Goal: Information Seeking & Learning: Learn about a topic

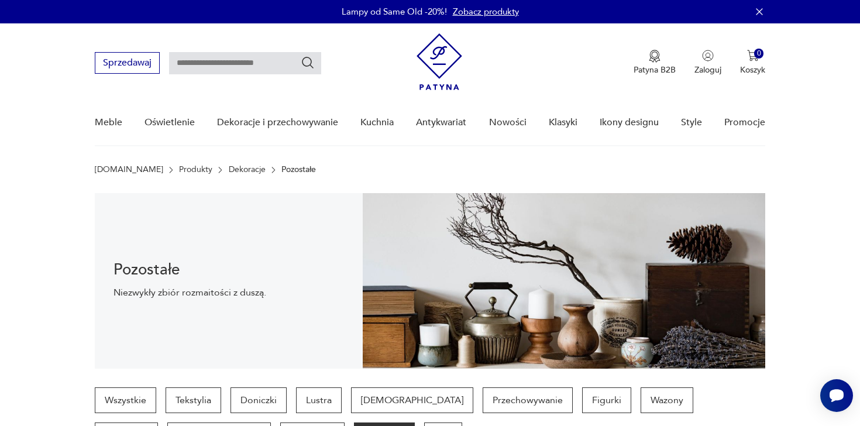
click at [282, 65] on input "text" at bounding box center [245, 63] width 152 height 22
type input "*******"
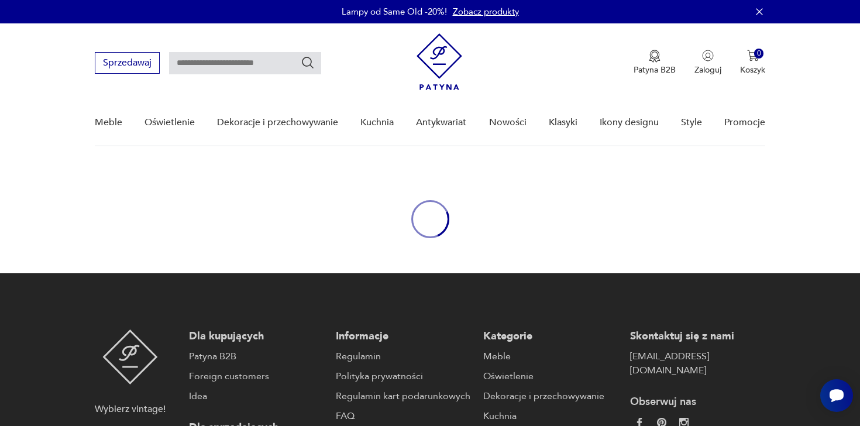
type input "*******"
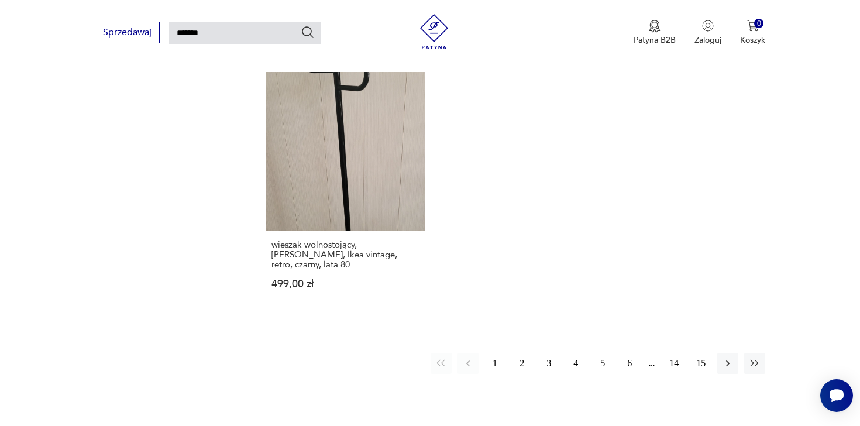
scroll to position [1535, 0]
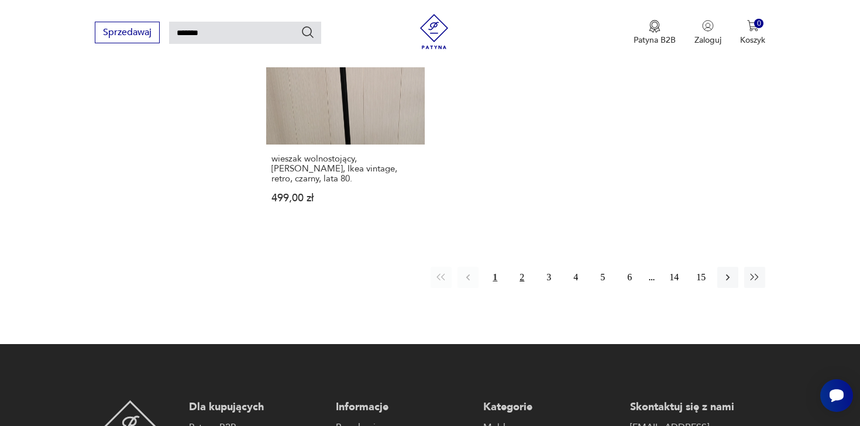
click at [521, 267] on button "2" at bounding box center [521, 277] width 21 height 21
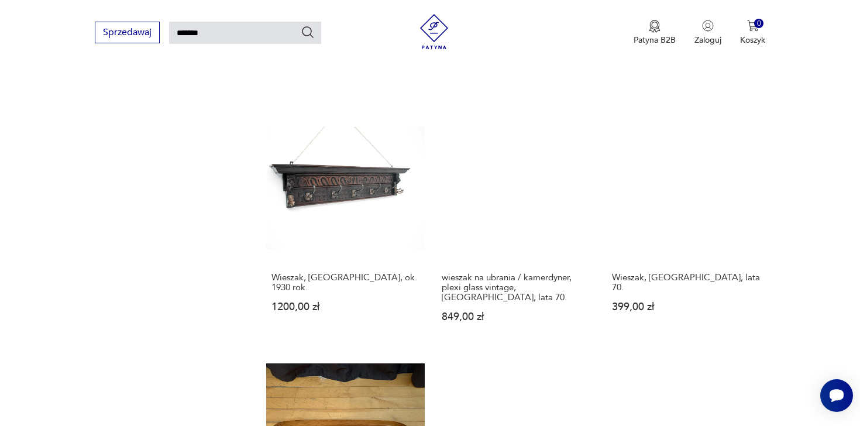
scroll to position [1519, 0]
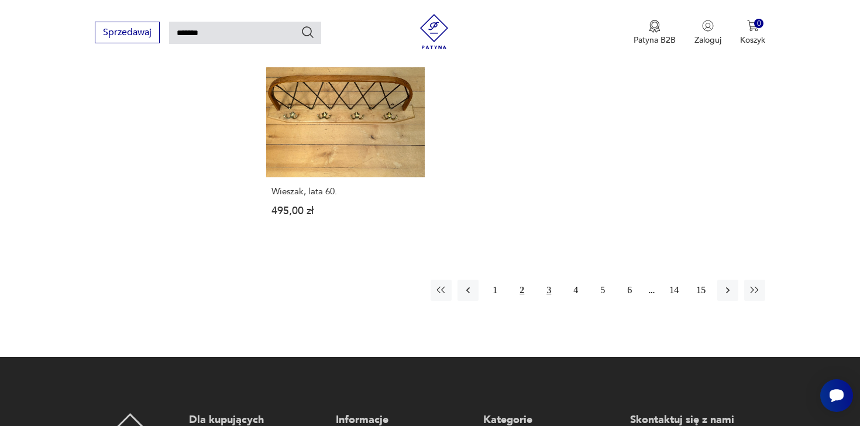
click at [548, 281] on button "3" at bounding box center [548, 290] width 21 height 21
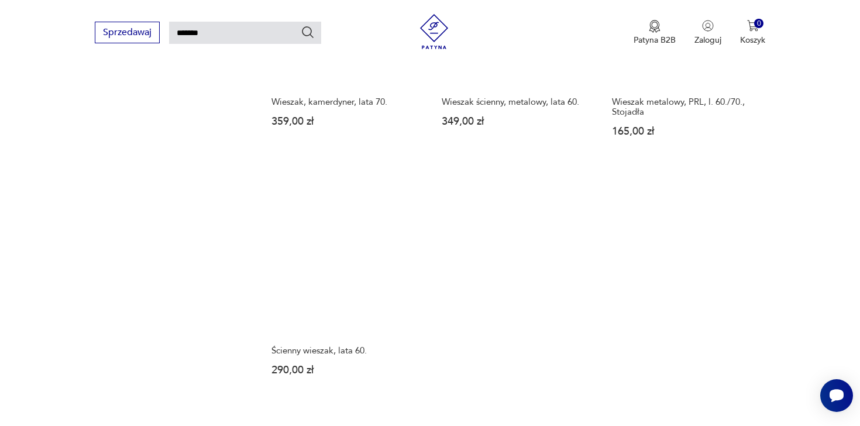
scroll to position [1530, 0]
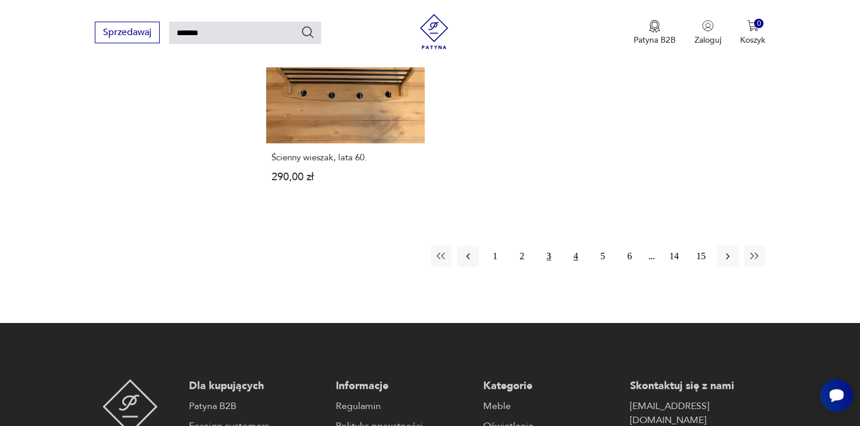
click at [580, 246] on button "4" at bounding box center [575, 256] width 21 height 21
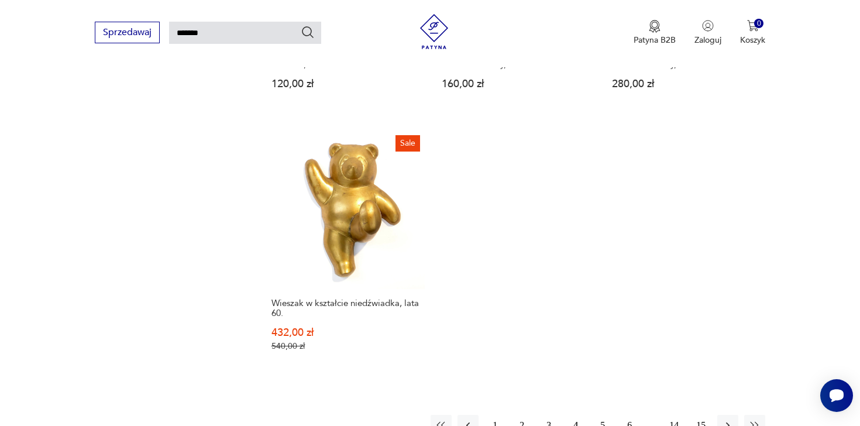
scroll to position [1480, 0]
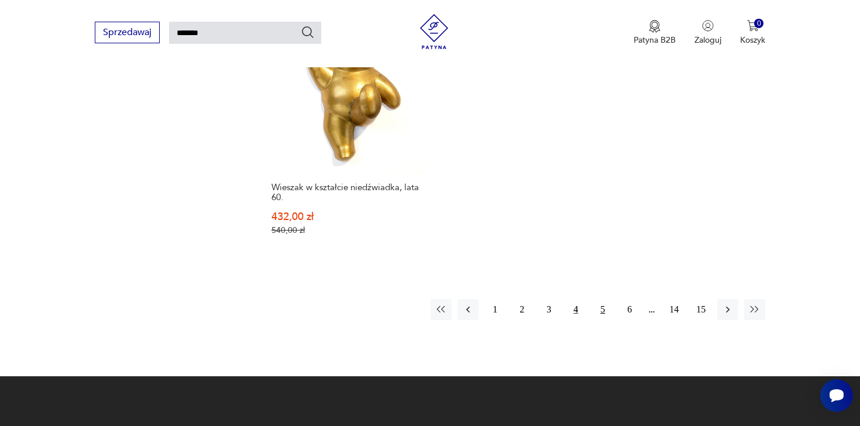
click at [606, 299] on button "5" at bounding box center [602, 309] width 21 height 21
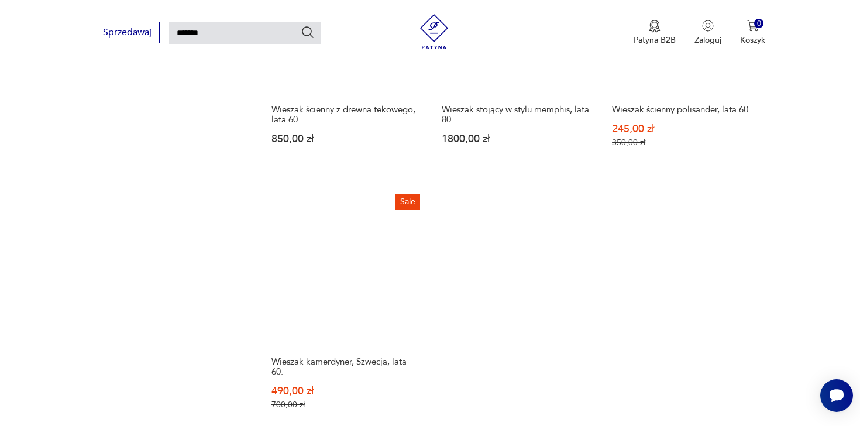
scroll to position [1444, 0]
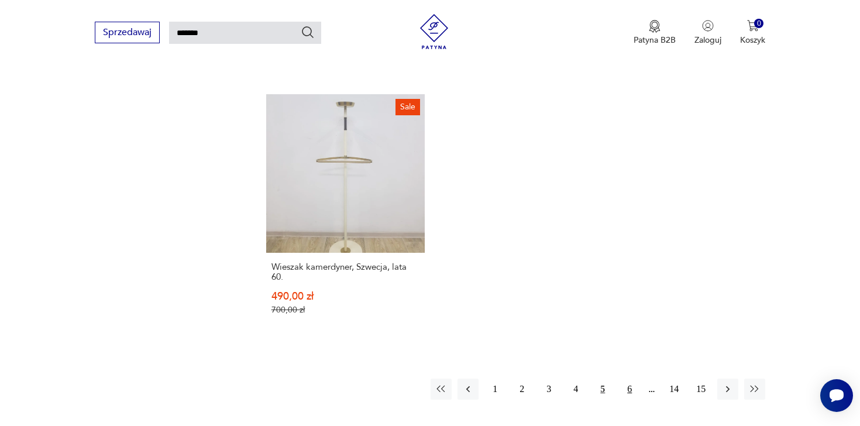
click at [634, 388] on button "6" at bounding box center [629, 389] width 21 height 21
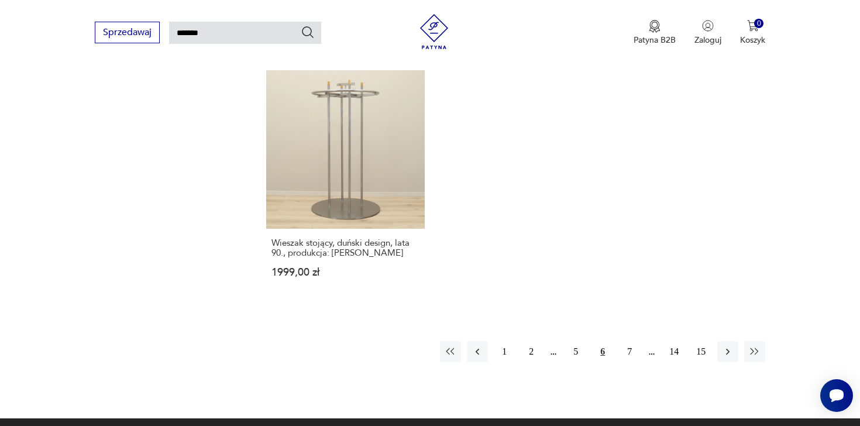
scroll to position [1446, 0]
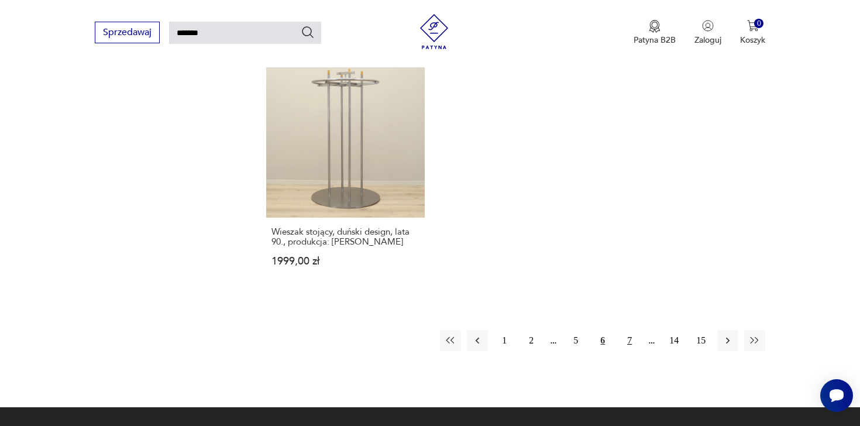
click at [632, 339] on button "7" at bounding box center [629, 340] width 21 height 21
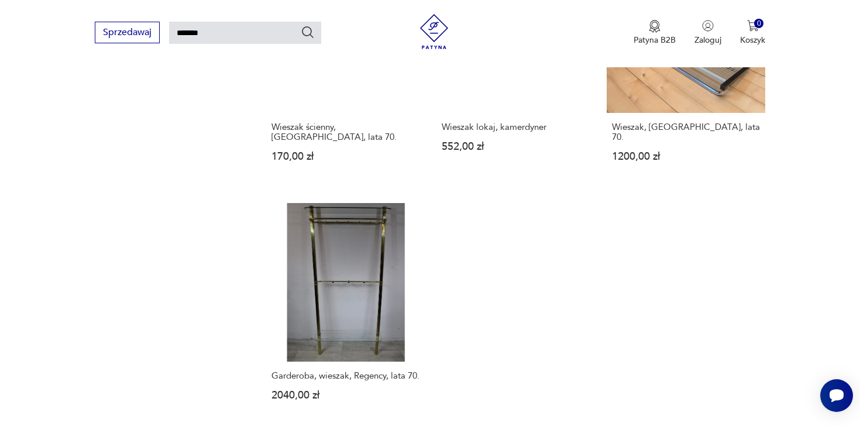
scroll to position [1673, 0]
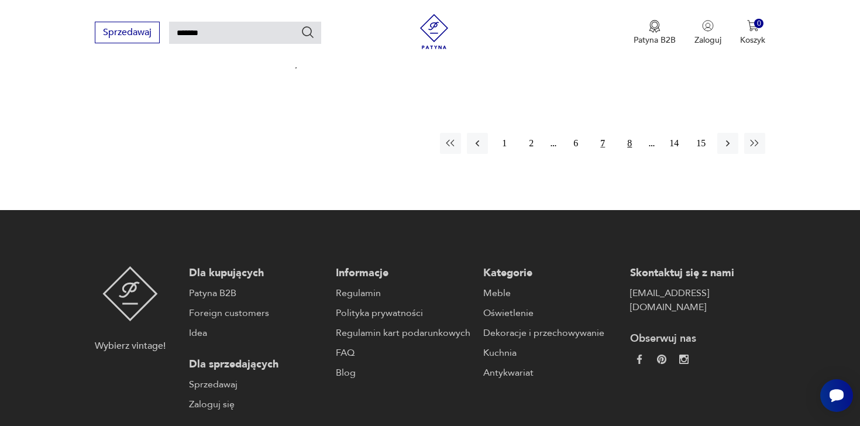
click at [633, 133] on button "8" at bounding box center [629, 143] width 21 height 21
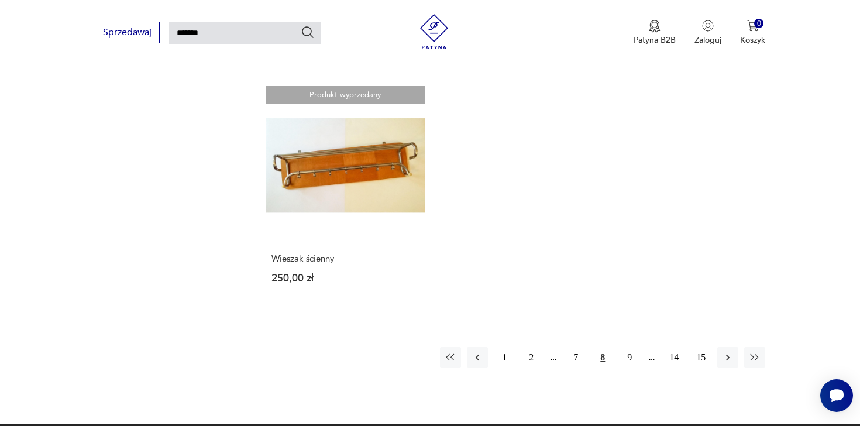
scroll to position [1425, 0]
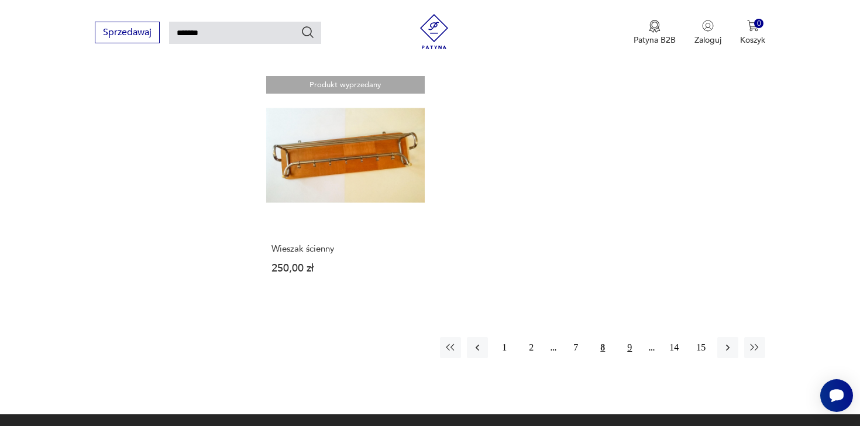
click at [626, 343] on button "9" at bounding box center [629, 347] width 21 height 21
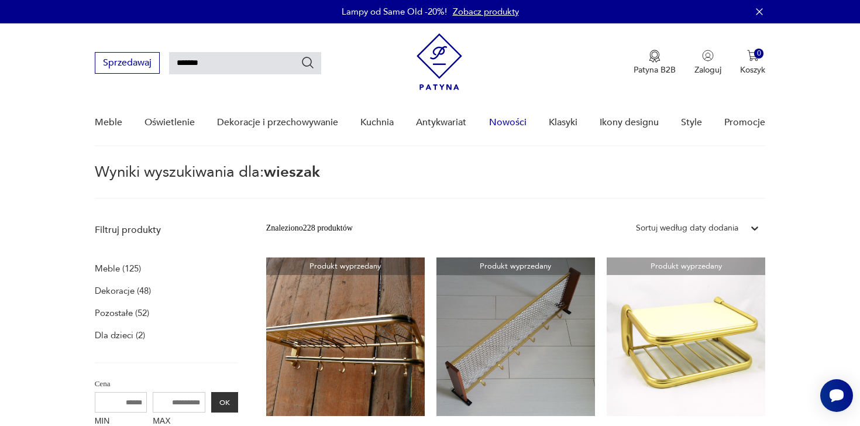
click at [512, 119] on link "Nowości" at bounding box center [507, 122] width 37 height 45
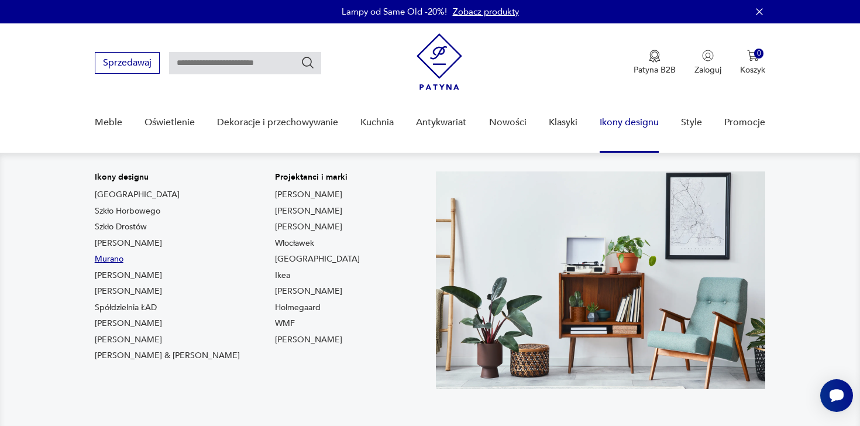
click at [113, 257] on link "Murano" at bounding box center [109, 259] width 29 height 12
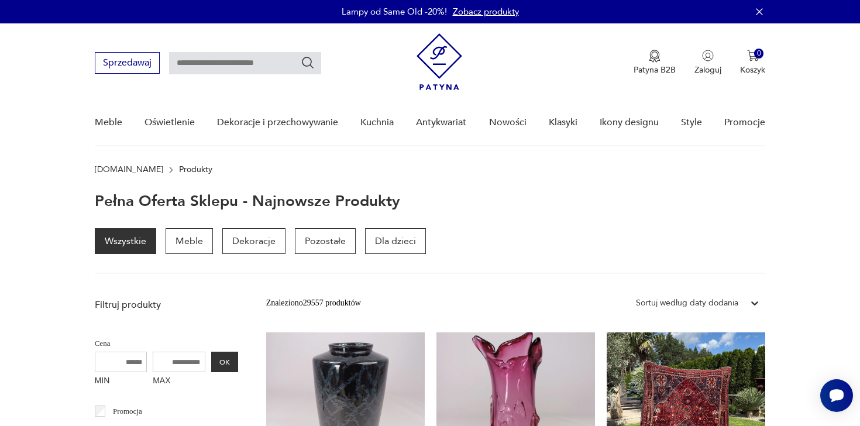
type input "******"
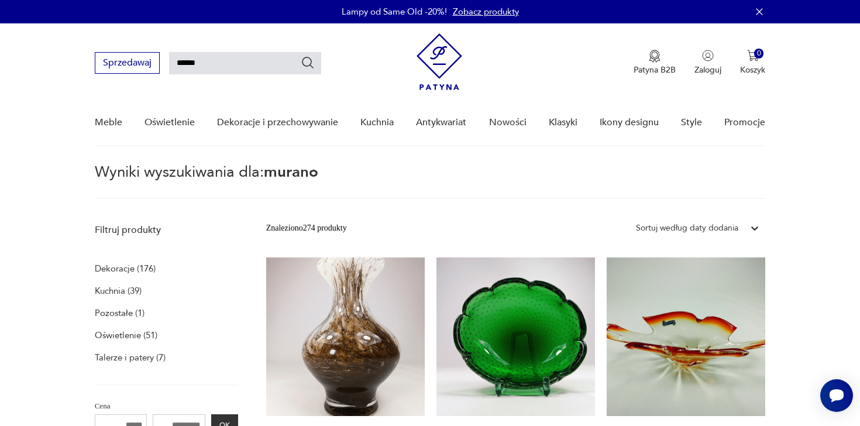
click at [266, 56] on input "******" at bounding box center [245, 63] width 152 height 22
type input "********"
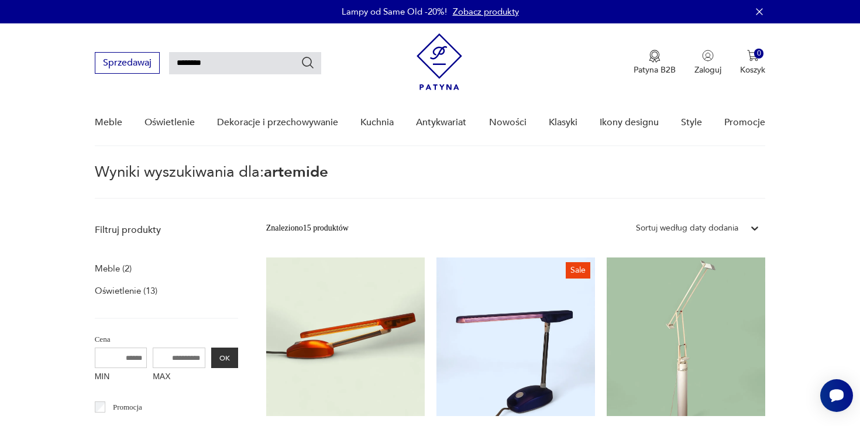
click at [229, 60] on input "********" at bounding box center [245, 63] width 152 height 22
type input "*****"
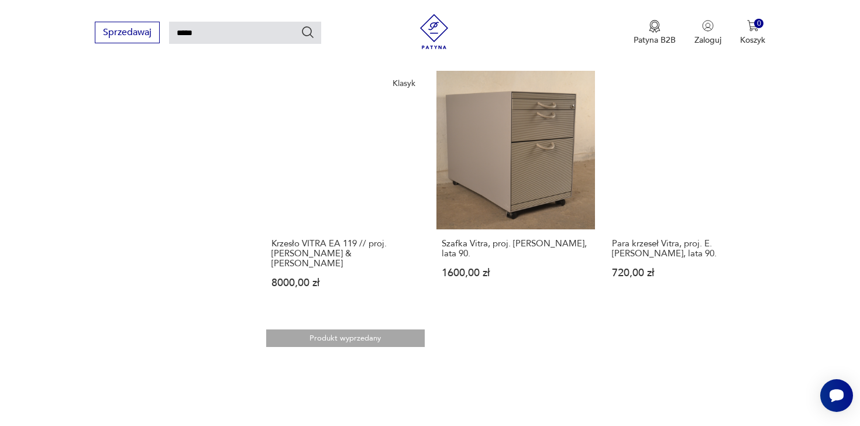
scroll to position [1420, 0]
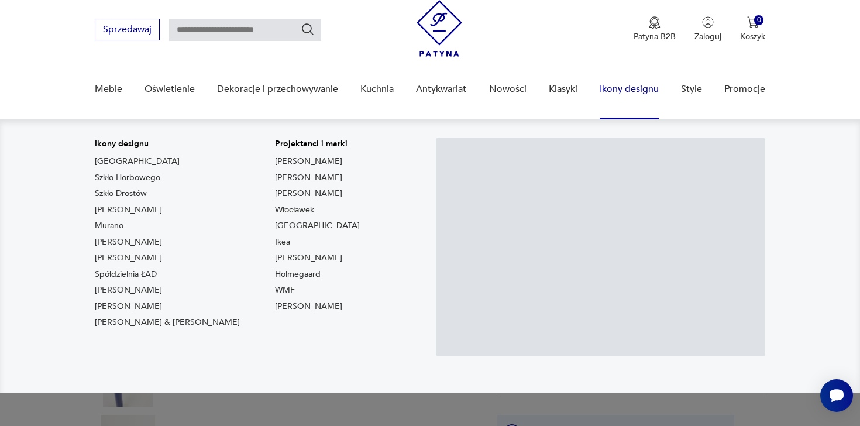
scroll to position [99, 0]
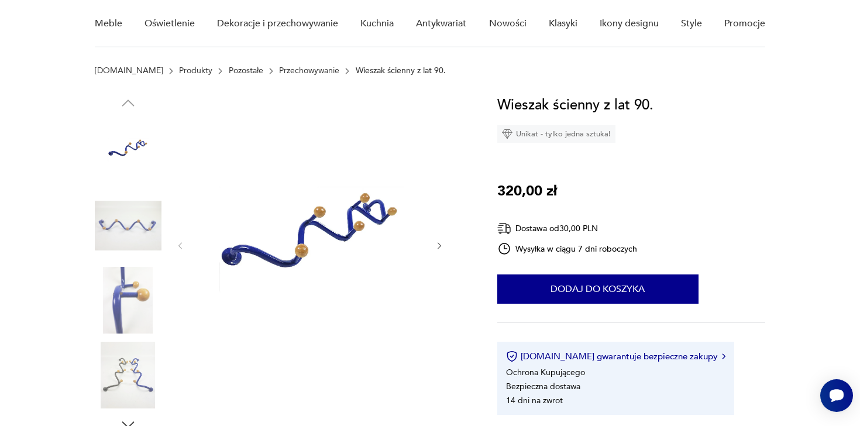
click at [146, 315] on img at bounding box center [128, 300] width 67 height 67
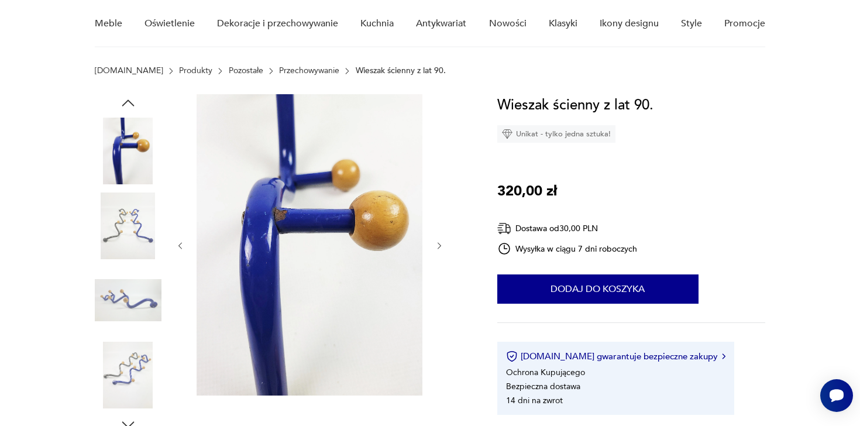
click at [137, 383] on img at bounding box center [128, 375] width 67 height 67
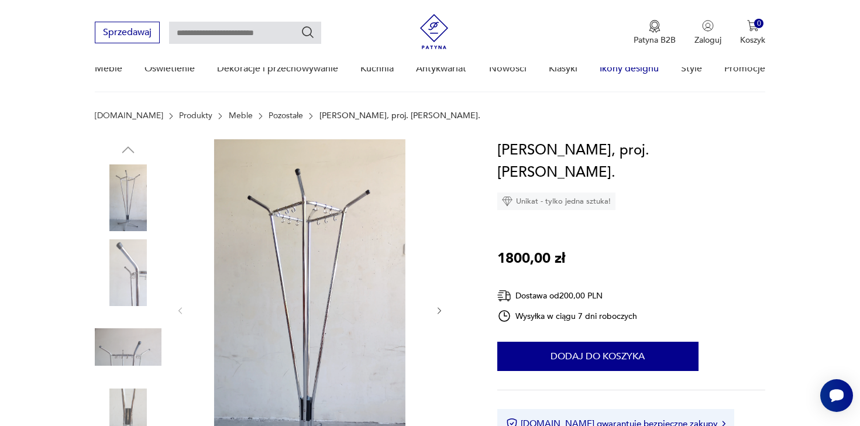
scroll to position [176, 0]
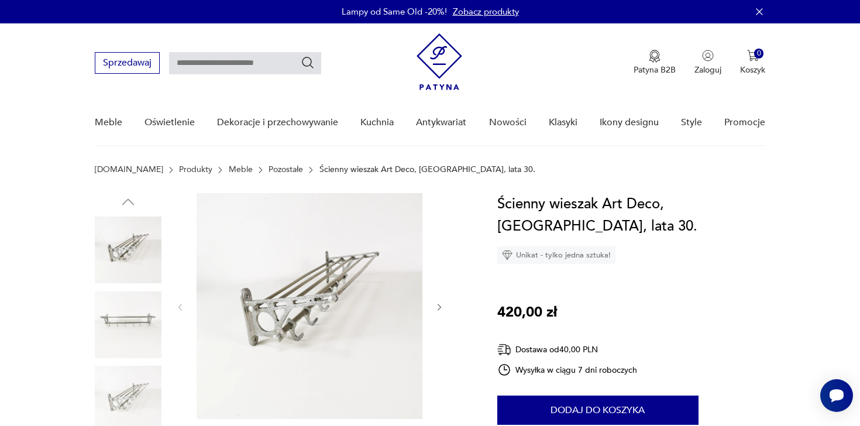
click at [125, 328] on img at bounding box center [128, 324] width 67 height 67
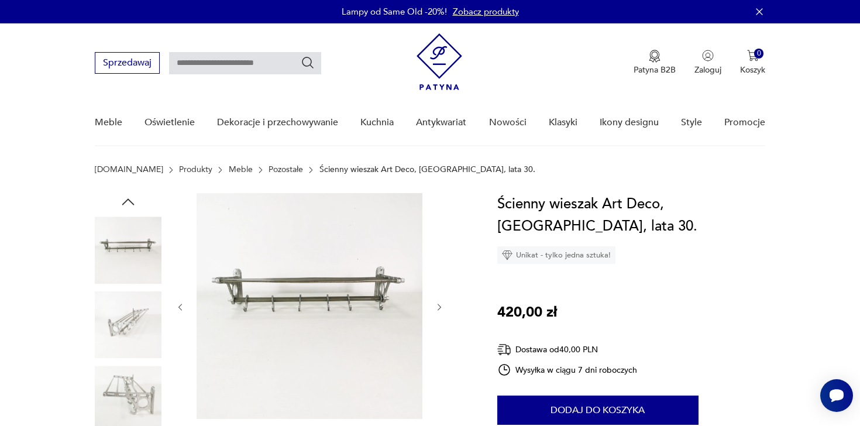
click at [122, 388] on img at bounding box center [128, 399] width 67 height 67
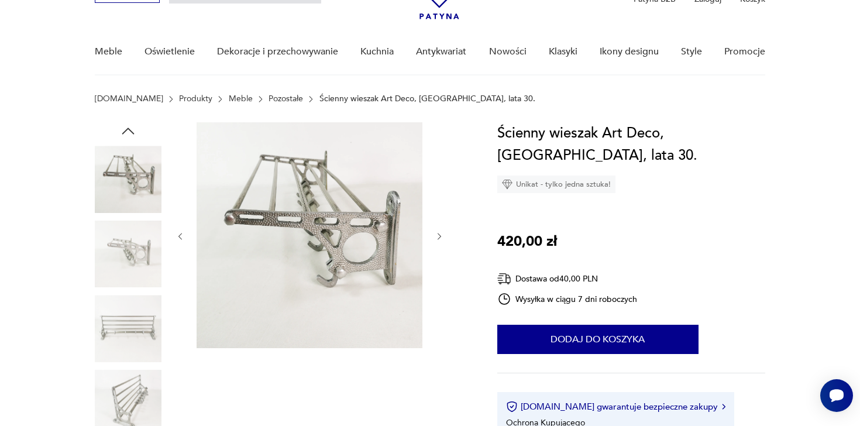
scroll to position [70, 0]
click at [128, 349] on img at bounding box center [128, 328] width 67 height 67
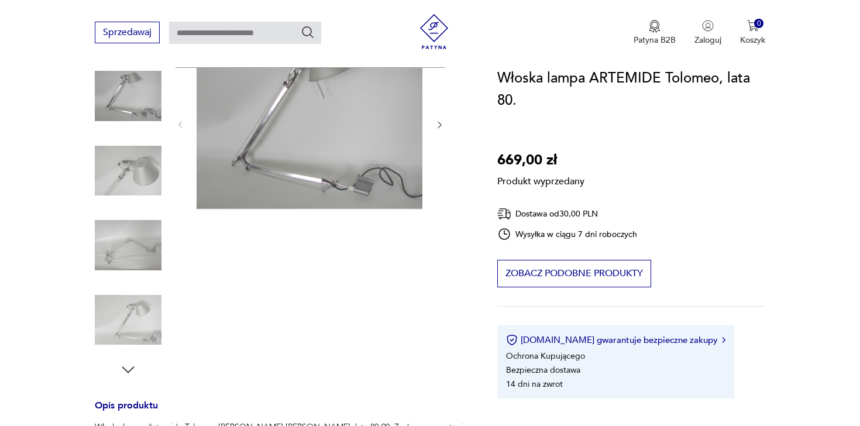
scroll to position [171, 0]
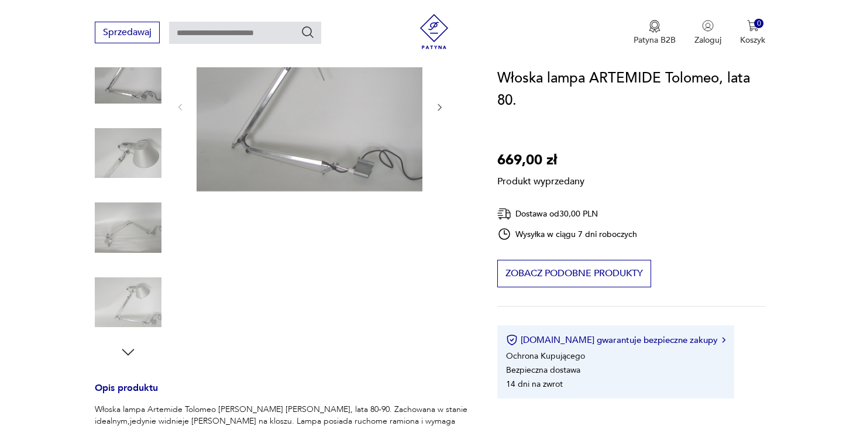
click at [104, 146] on div "Produkt wyprzedany Opis produktu Włoska lampa Artemide Tolomeo [PERSON_NAME] [P…" at bounding box center [282, 336] width 374 height 629
click at [111, 221] on div "Produkt wyprzedany Opis produktu Włoska lampa Artemide Tolomeo [PERSON_NAME] [P…" at bounding box center [282, 336] width 374 height 629
click at [135, 340] on div "Produkt wyprzedany Opis produktu Włoska lampa Artemide Tolomeo [PERSON_NAME] [P…" at bounding box center [282, 336] width 374 height 629
click at [140, 297] on div "Produkt wyprzedany Opis produktu Włoska lampa Artemide Tolomeo [PERSON_NAME] [P…" at bounding box center [282, 336] width 374 height 629
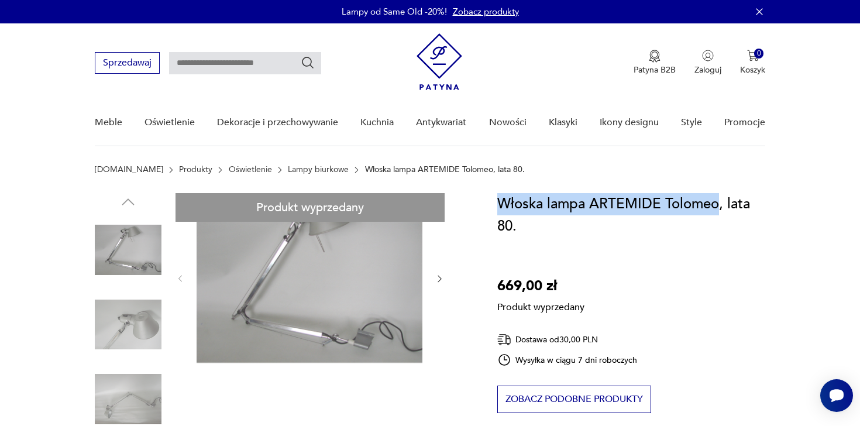
drag, startPoint x: 500, startPoint y: 206, endPoint x: 718, endPoint y: 208, distance: 218.2
click at [718, 208] on h1 "Włoska lampa ARTEMIDE Tolomeo, lata 80." at bounding box center [631, 215] width 269 height 44
copy h1 "Włoska lampa ARTEMIDE Tolomeo"
